Goal: Check status

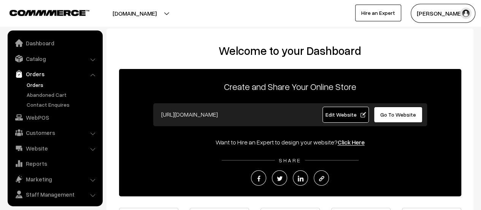
click at [38, 82] on link "Orders" at bounding box center [62, 85] width 75 height 8
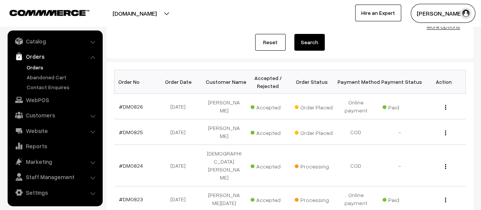
scroll to position [86, 0]
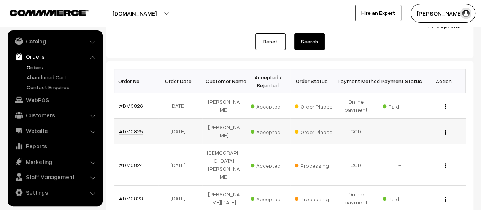
click at [123, 131] on link "#DM0825" at bounding box center [131, 131] width 24 height 6
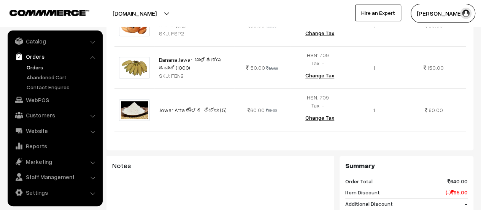
scroll to position [622, 0]
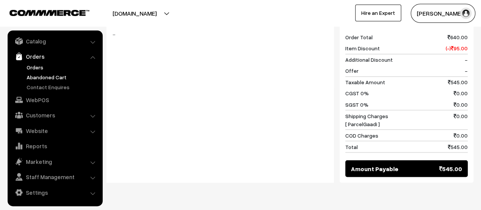
click at [56, 76] on link "Abandoned Cart" at bounding box center [62, 77] width 75 height 8
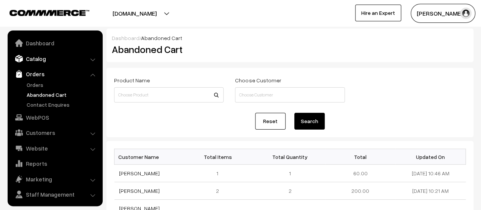
scroll to position [18, 0]
